Goal: Task Accomplishment & Management: Use online tool/utility

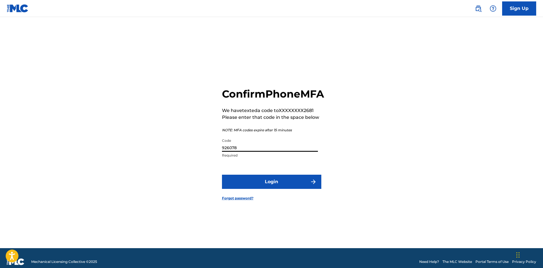
type input "926078"
click at [286, 186] on button "Login" at bounding box center [271, 182] width 99 height 14
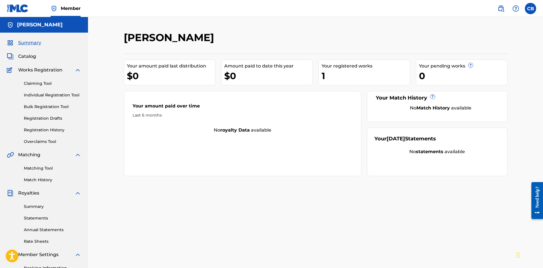
click at [79, 70] on img at bounding box center [77, 70] width 7 height 7
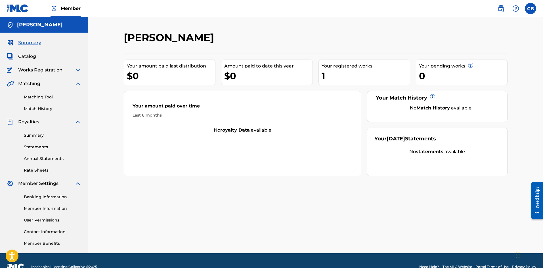
click at [79, 70] on img at bounding box center [77, 70] width 7 height 7
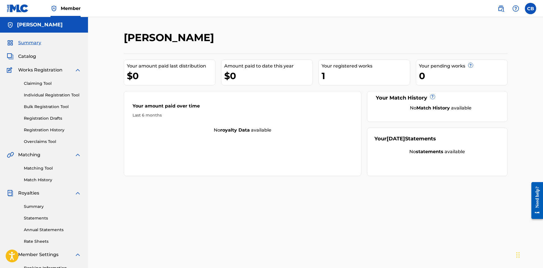
click at [32, 53] on span "Catalog" at bounding box center [27, 56] width 18 height 7
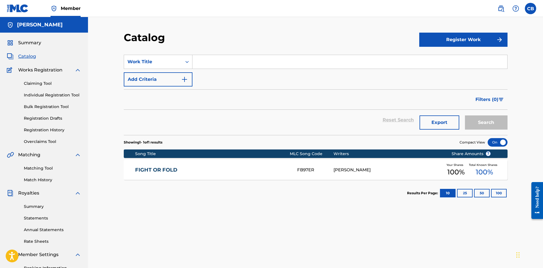
click at [413, 171] on div "[PERSON_NAME]" at bounding box center [388, 170] width 109 height 7
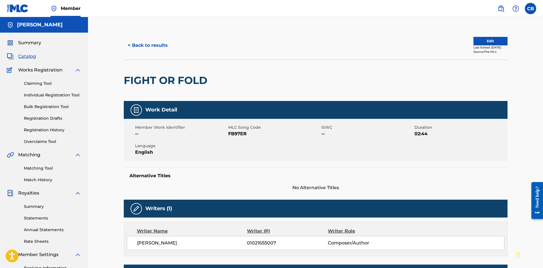
click at [59, 94] on link "Individual Registration Tool" at bounding box center [52, 95] width 57 height 6
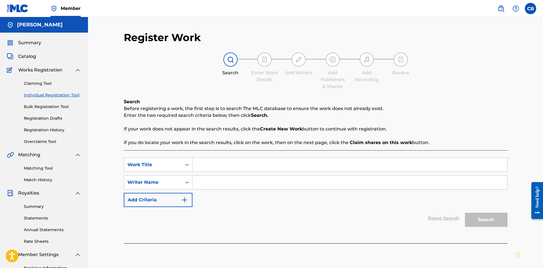
click at [214, 161] on input "Search Form" at bounding box center [349, 165] width 315 height 14
click at [245, 164] on input "Search Form" at bounding box center [349, 165] width 315 height 14
click at [231, 171] on input "Search Form" at bounding box center [349, 165] width 315 height 14
click at [236, 184] on input "Search Form" at bounding box center [349, 183] width 315 height 14
type input "[PERSON_NAME] the [DEMOGRAPHIC_DATA]"
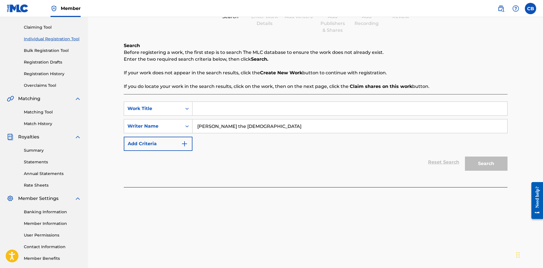
scroll to position [57, 0]
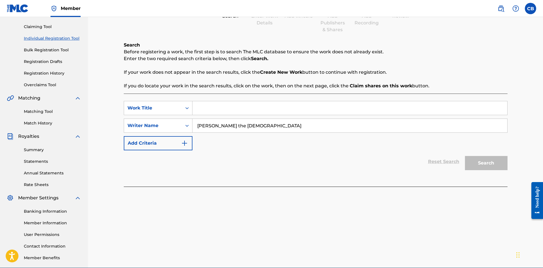
click at [58, 61] on link "Registration Drafts" at bounding box center [52, 62] width 57 height 6
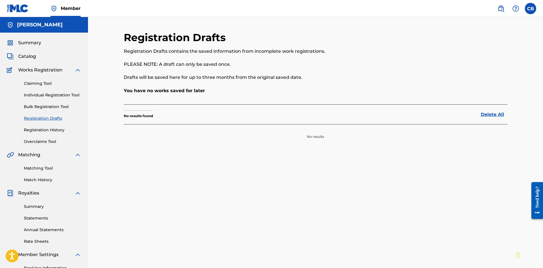
click at [49, 131] on link "Registration History" at bounding box center [52, 130] width 57 height 6
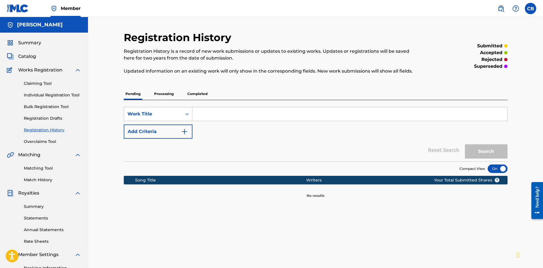
click at [41, 142] on link "Overclaims Tool" at bounding box center [52, 142] width 57 height 6
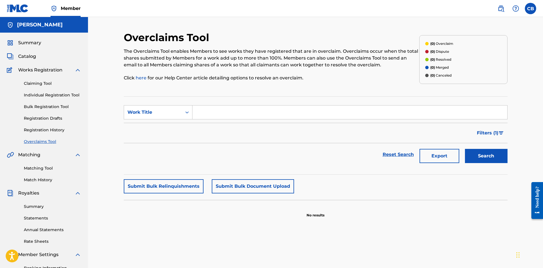
click at [43, 80] on div "Claiming Tool Individual Registration Tool Bulk Registration Tool Registration …" at bounding box center [44, 109] width 74 height 71
click at [43, 84] on link "Claiming Tool" at bounding box center [52, 84] width 57 height 6
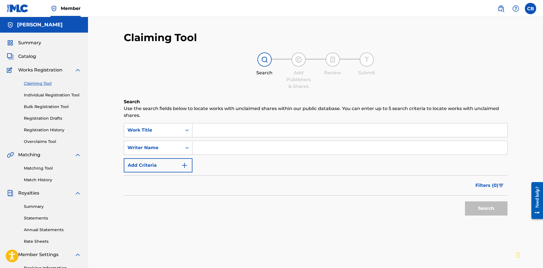
click at [230, 132] on input "Search Form" at bounding box center [349, 131] width 315 height 14
click at [251, 131] on input "Search Form" at bounding box center [349, 131] width 315 height 14
type input "fight or fold"
click at [465, 202] on button "Search" at bounding box center [486, 209] width 43 height 14
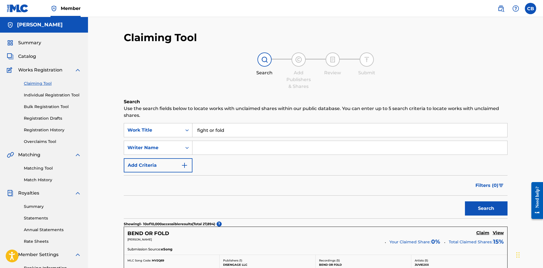
click at [223, 148] on input "Search Form" at bounding box center [349, 148] width 315 height 14
type input "[PERSON_NAME] the [DEMOGRAPHIC_DATA]"
click at [480, 211] on button "Search" at bounding box center [486, 209] width 43 height 14
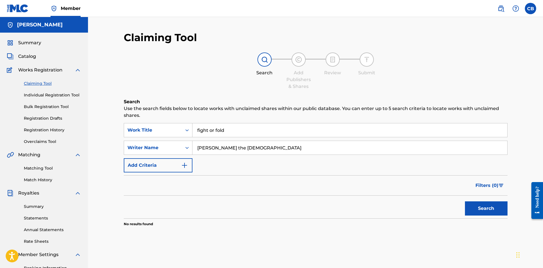
click at [256, 127] on input "fight or fold" at bounding box center [349, 131] width 315 height 14
type input "f"
click at [487, 212] on button "Search" at bounding box center [486, 209] width 43 height 14
click at [64, 106] on link "Bulk Registration Tool" at bounding box center [52, 107] width 57 height 6
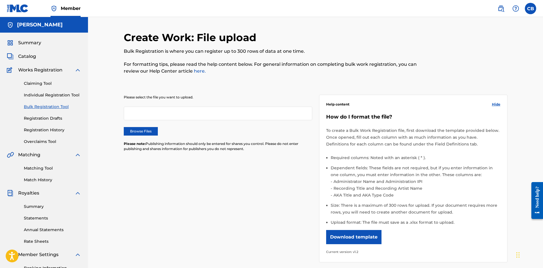
click at [197, 116] on div at bounding box center [218, 114] width 189 height 14
click at [194, 110] on div at bounding box center [218, 114] width 189 height 14
